Goal: Task Accomplishment & Management: Manage account settings

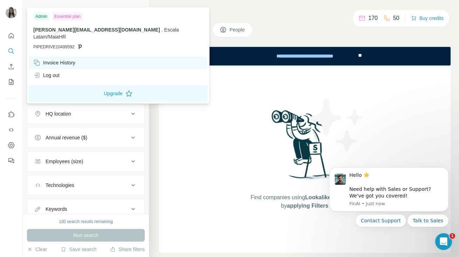
click at [63, 59] on div "Invoice History" at bounding box center [54, 62] width 42 height 7
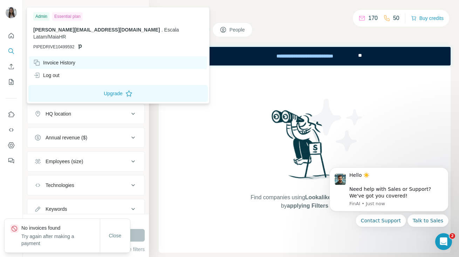
click at [75, 59] on div "Invoice History" at bounding box center [54, 62] width 42 height 7
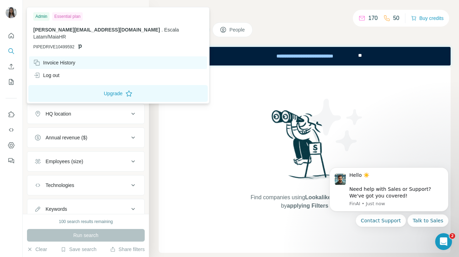
click at [75, 59] on div "Invoice History" at bounding box center [54, 62] width 42 height 7
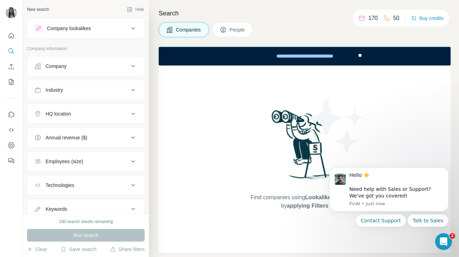
click at [393, 18] on p "50" at bounding box center [396, 18] width 6 height 8
click at [226, 26] on icon at bounding box center [223, 29] width 7 height 7
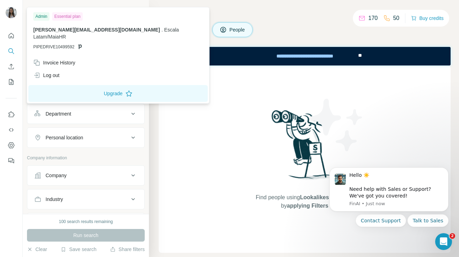
click at [10, 12] on img at bounding box center [11, 12] width 11 height 11
click at [60, 85] on button "Upgrade" at bounding box center [117, 93] width 179 height 17
